Goal: Obtain resource: Obtain resource

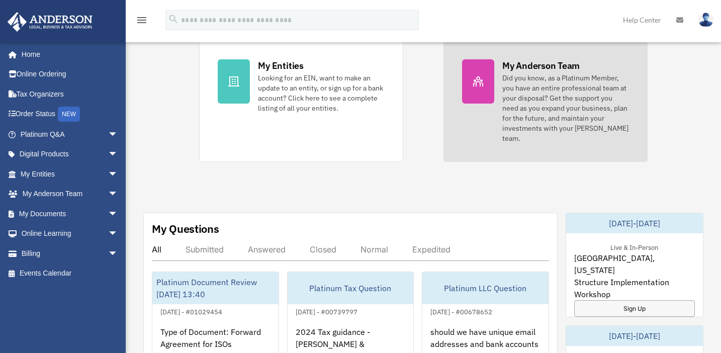
scroll to position [250, 0]
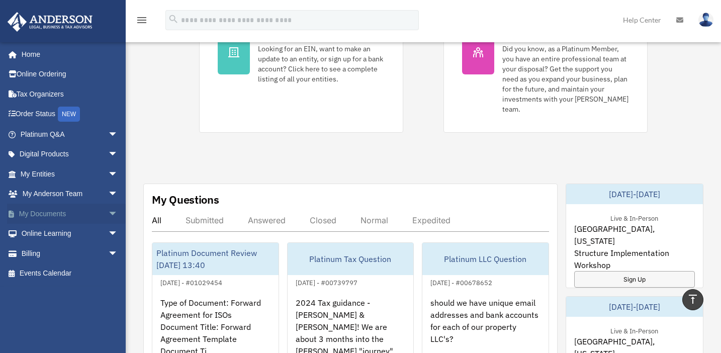
click at [53, 212] on link "My Documents arrow_drop_down" at bounding box center [70, 214] width 126 height 20
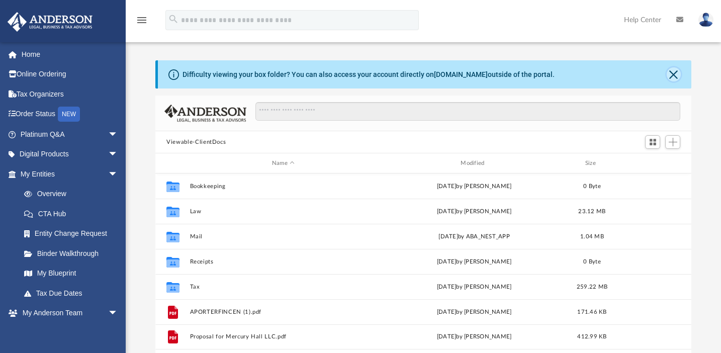
click at [672, 75] on button "Close" at bounding box center [673, 74] width 14 height 14
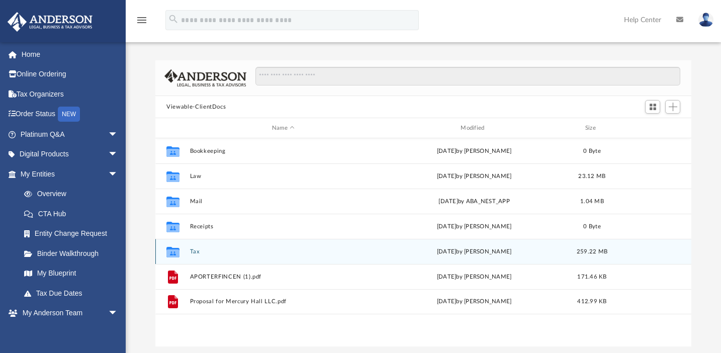
click at [192, 250] on button "Tax" at bounding box center [283, 251] width 186 height 7
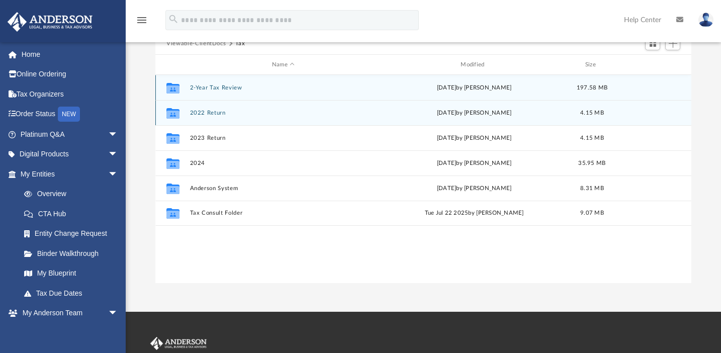
scroll to position [64, 0]
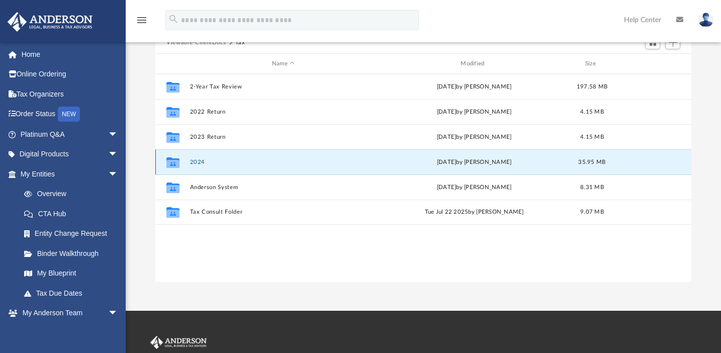
click at [195, 162] on button "2024" at bounding box center [283, 162] width 186 height 7
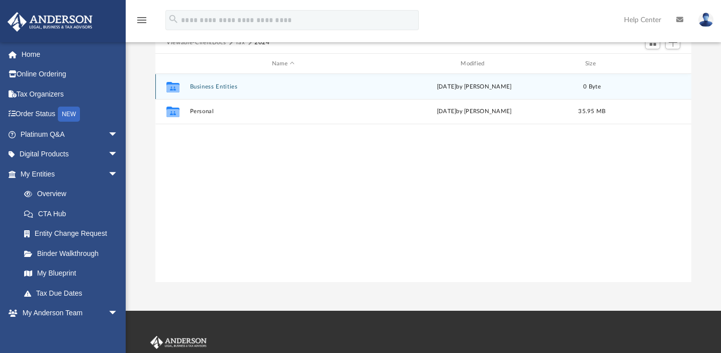
click at [210, 85] on button "Business Entities" at bounding box center [283, 86] width 186 height 7
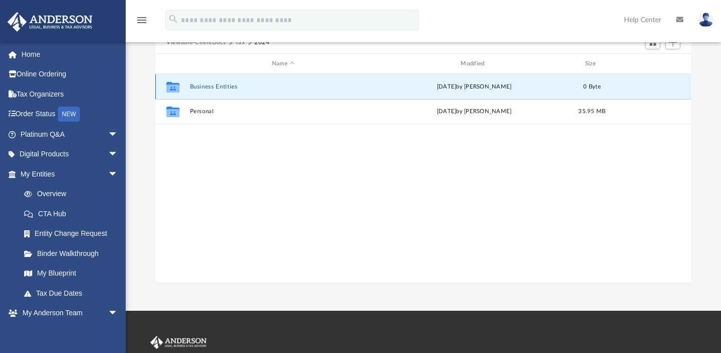
click at [210, 85] on button "Business Entities" at bounding box center [283, 86] width 186 height 7
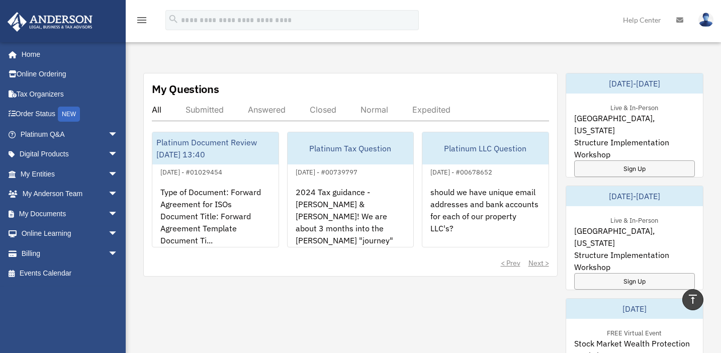
scroll to position [366, 0]
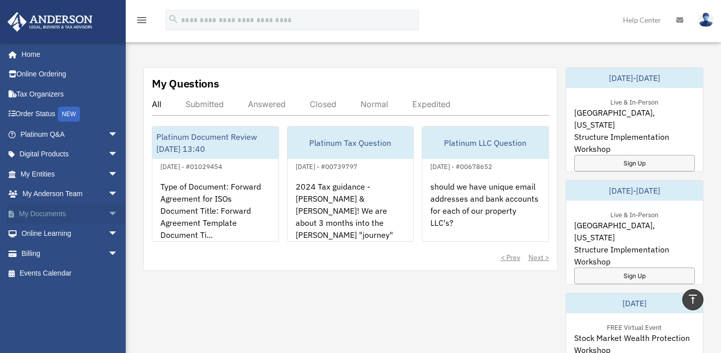
click at [89, 214] on link "My Documents arrow_drop_down" at bounding box center [70, 214] width 126 height 20
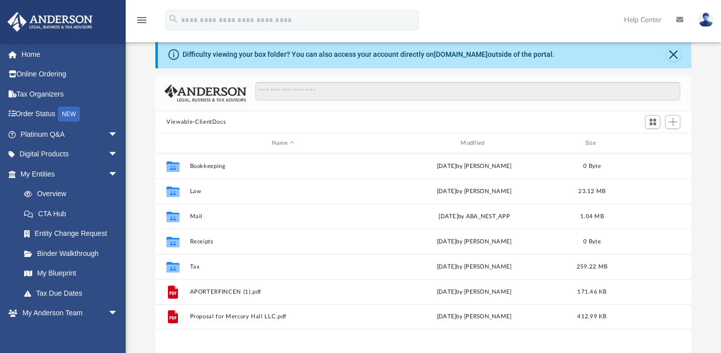
scroll to position [56, 0]
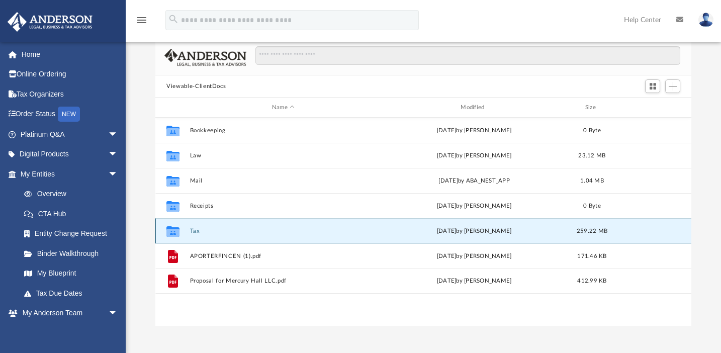
click at [190, 232] on button "Tax" at bounding box center [283, 231] width 186 height 7
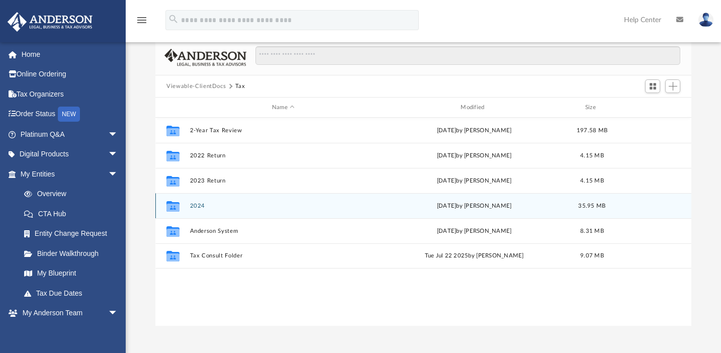
click at [188, 208] on div "Collaborated Folder 2024 today by Alex Price 35.95 MB" at bounding box center [423, 205] width 536 height 25
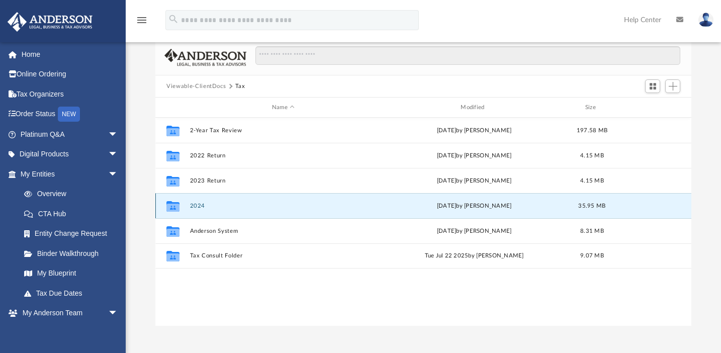
click at [201, 207] on button "2024" at bounding box center [283, 206] width 186 height 7
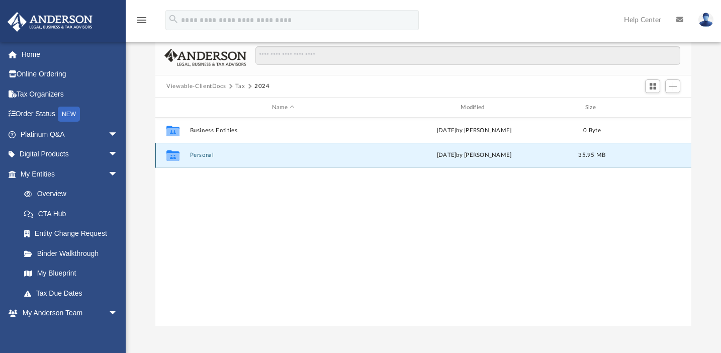
click at [200, 156] on button "Personal" at bounding box center [283, 155] width 186 height 7
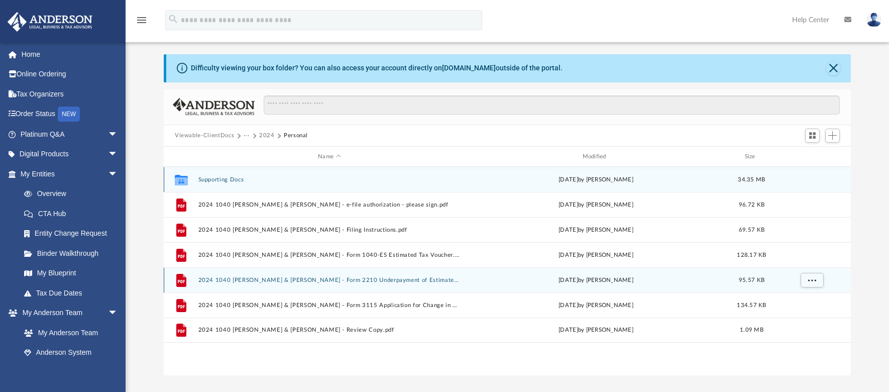
scroll to position [26, 0]
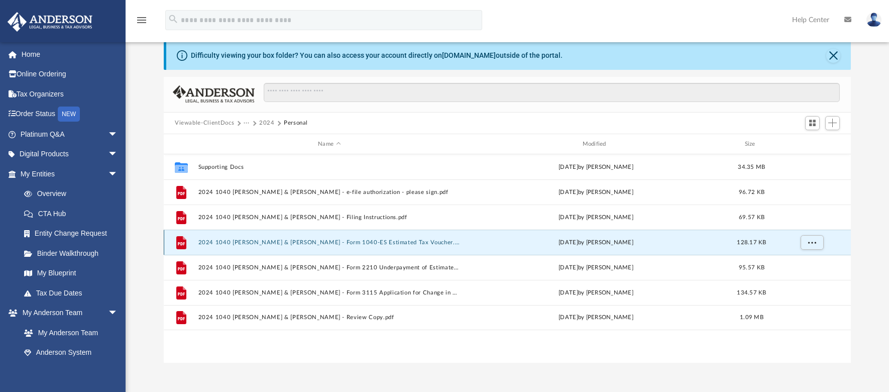
click at [405, 245] on button "2024 1040 [PERSON_NAME] & [PERSON_NAME] - Form 1040-ES Estimated Tax Voucher.pdf" at bounding box center [329, 242] width 262 height 7
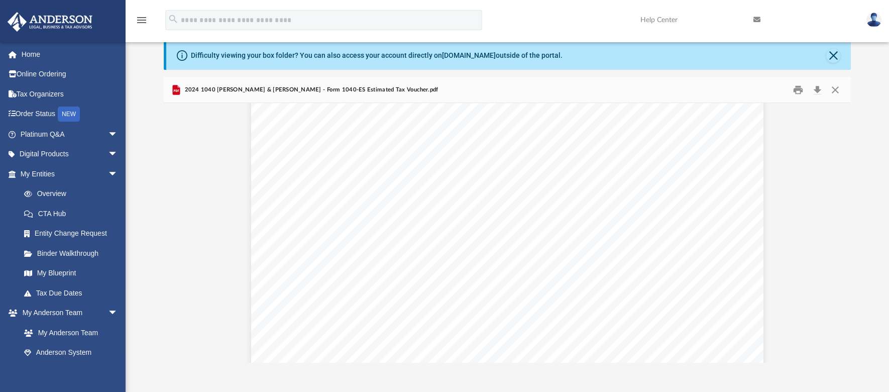
scroll to position [803, 0]
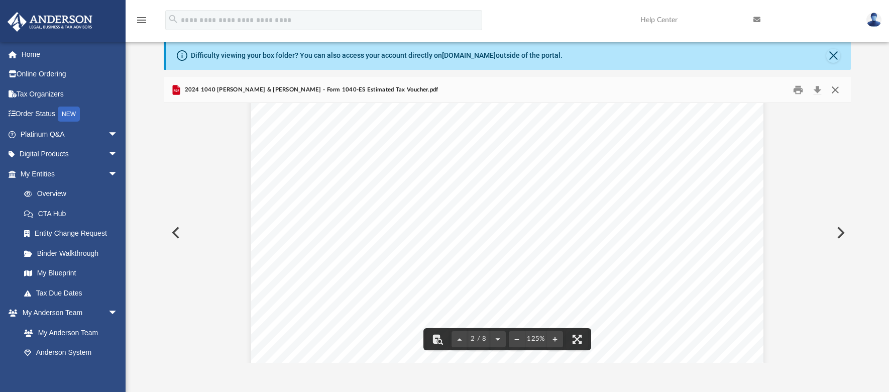
click at [720, 89] on button "Close" at bounding box center [836, 90] width 18 height 16
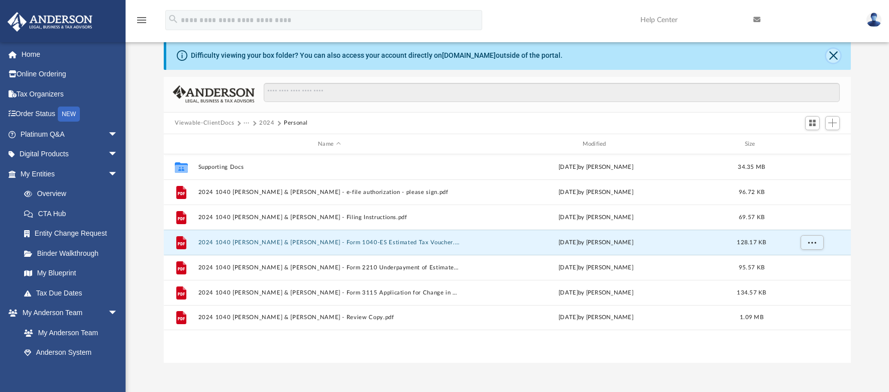
click at [720, 54] on button "Close" at bounding box center [834, 56] width 14 height 14
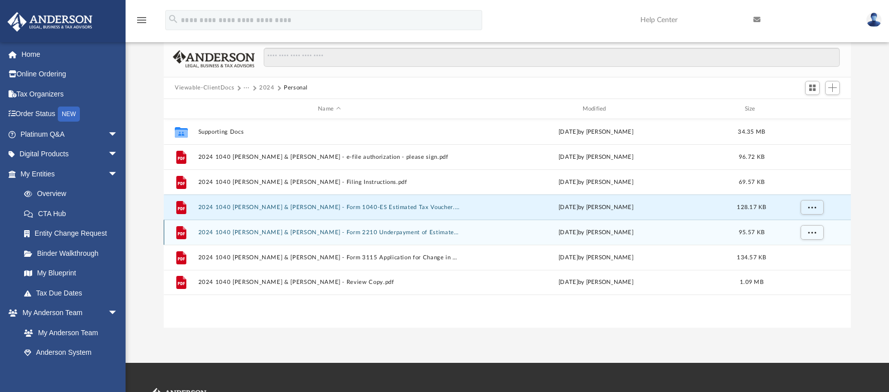
click at [298, 233] on button "2024 1040 [PERSON_NAME] & [PERSON_NAME] - Form 2210 Underpayment of Estimated T…" at bounding box center [329, 232] width 262 height 7
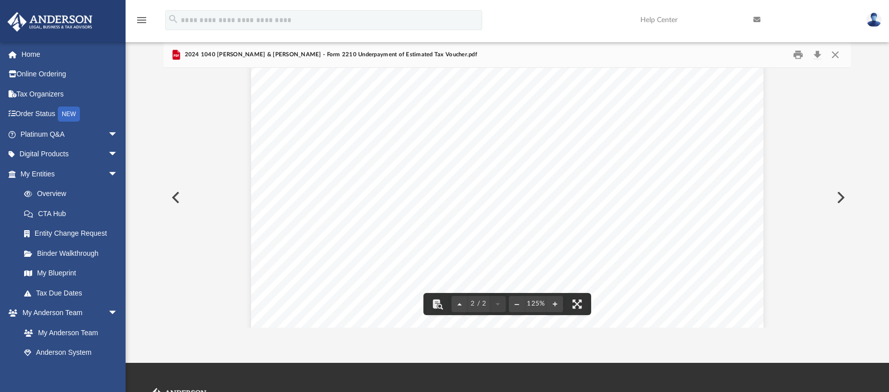
scroll to position [1097, 0]
click at [720, 54] on button "Close" at bounding box center [836, 55] width 18 height 16
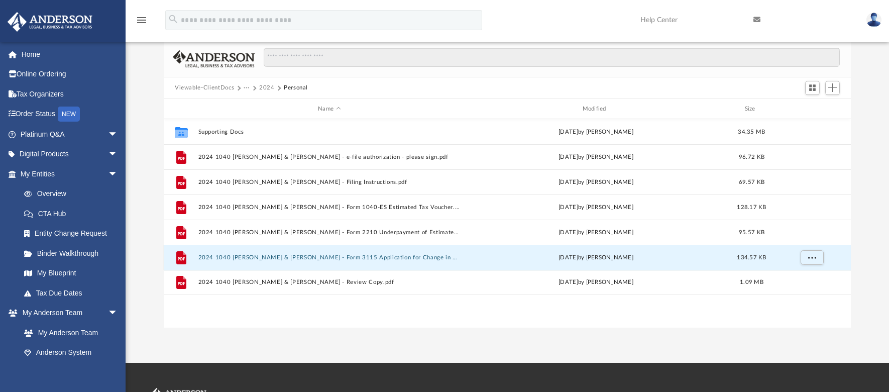
click at [334, 260] on button "2024 1040 [PERSON_NAME] & [PERSON_NAME] - Form 3115 Application for Change in A…" at bounding box center [329, 257] width 262 height 7
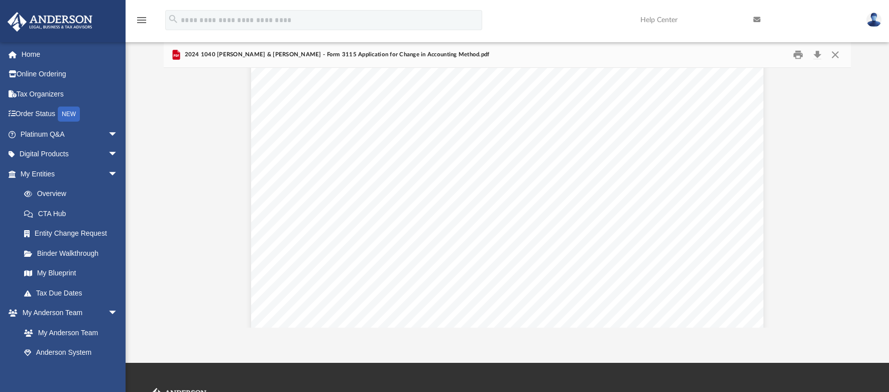
scroll to position [5167, 0]
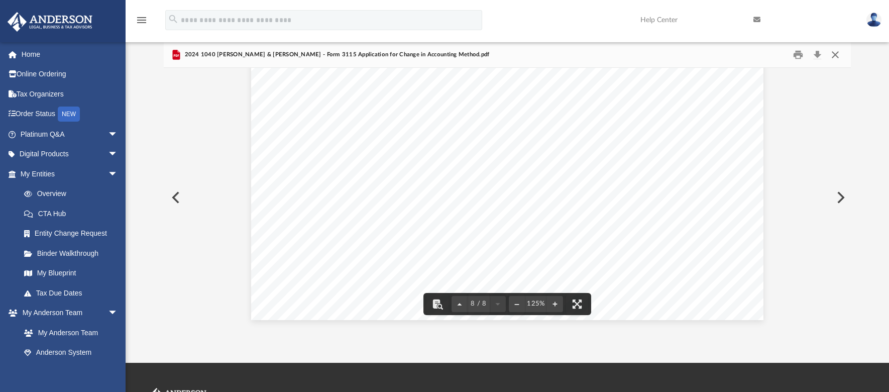
click at [720, 53] on button "Close" at bounding box center [836, 55] width 18 height 16
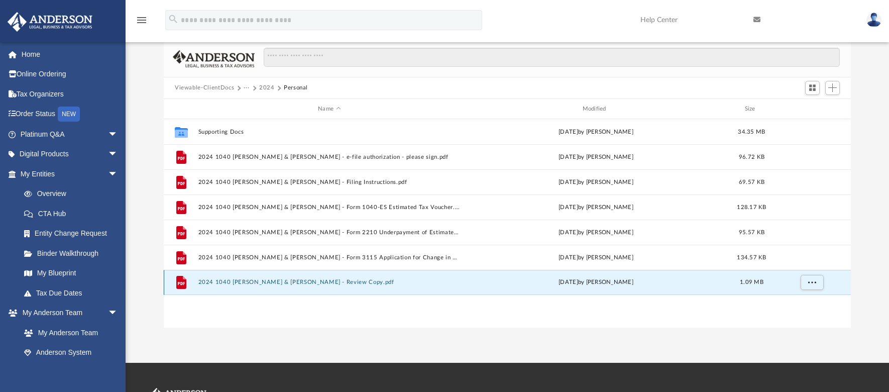
click at [317, 285] on button "2024 1040 [PERSON_NAME] & [PERSON_NAME] - Review Copy.pdf" at bounding box center [329, 282] width 262 height 7
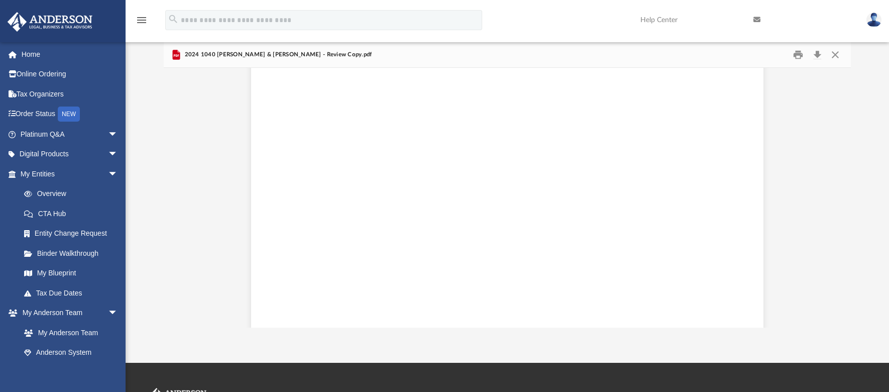
scroll to position [110047, 0]
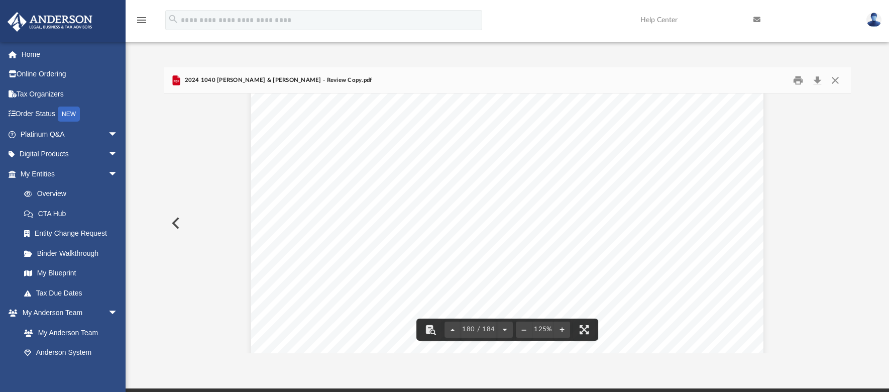
click at [175, 225] on button "Preview" at bounding box center [175, 223] width 22 height 28
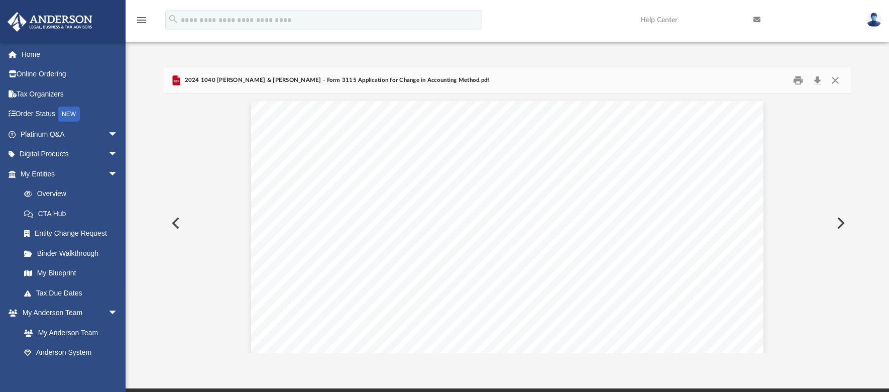
scroll to position [4749, 0]
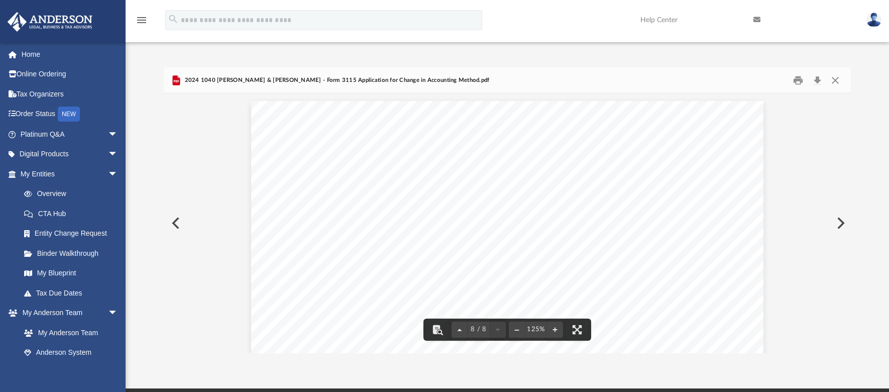
click at [172, 219] on button "Preview" at bounding box center [175, 223] width 22 height 28
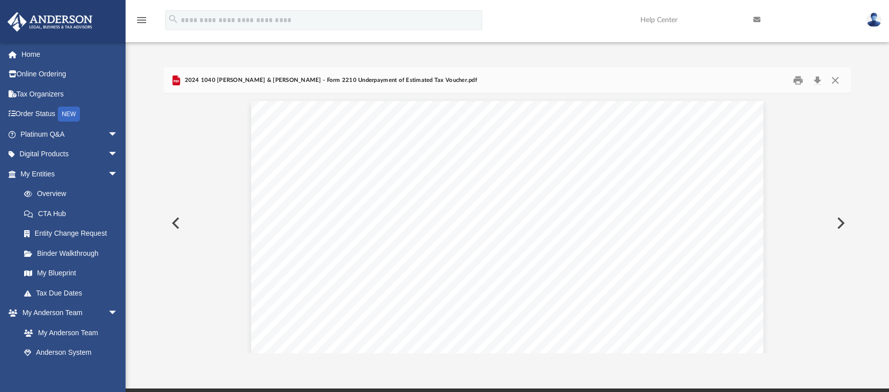
scroll to position [678, 0]
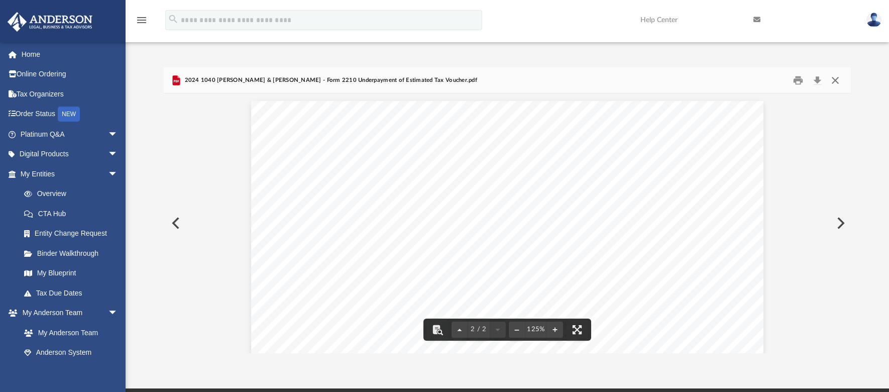
click at [842, 80] on button "Close" at bounding box center [836, 80] width 18 height 16
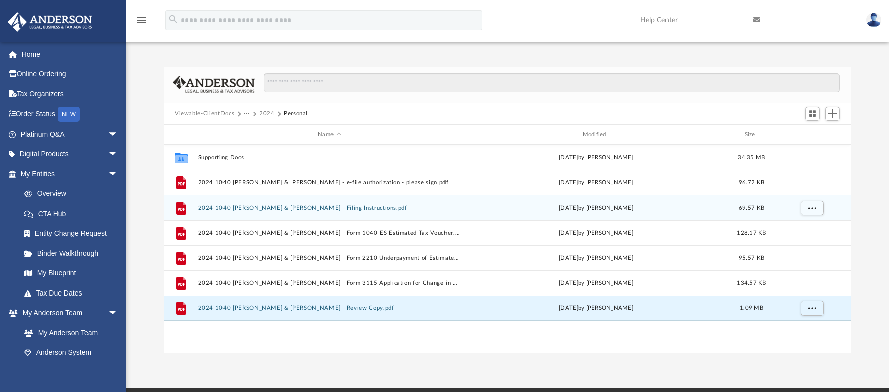
click at [341, 207] on button "2024 1040 [PERSON_NAME] & [PERSON_NAME] - Filing Instructions.pdf" at bounding box center [329, 208] width 262 height 7
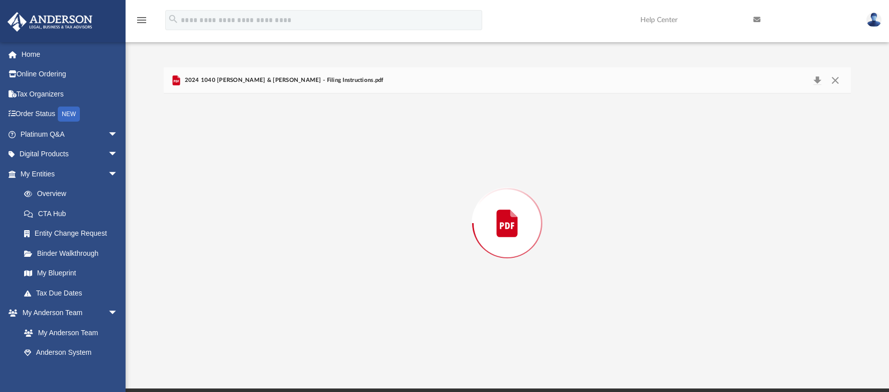
click at [341, 207] on div "Preview" at bounding box center [507, 222] width 687 height 259
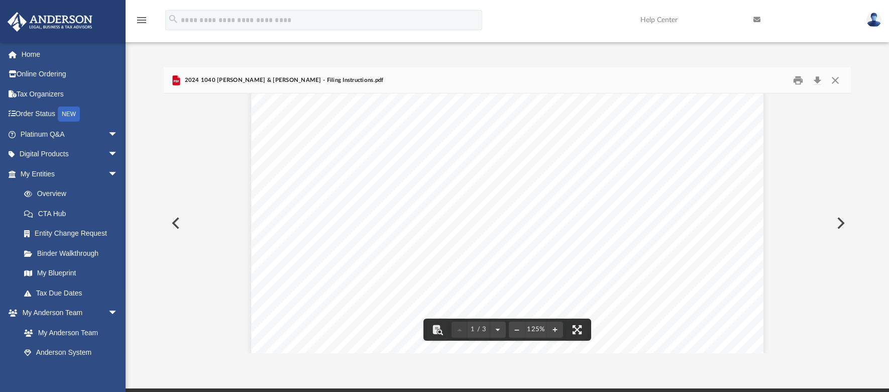
scroll to position [0, 0]
click at [838, 80] on button "Close" at bounding box center [836, 80] width 18 height 16
